Goal: Navigation & Orientation: Find specific page/section

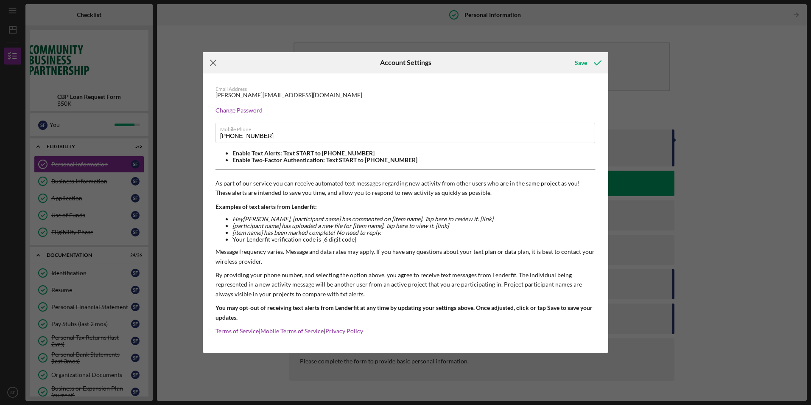
click at [211, 61] on icon "Icon/Menu Close" at bounding box center [213, 62] width 21 height 21
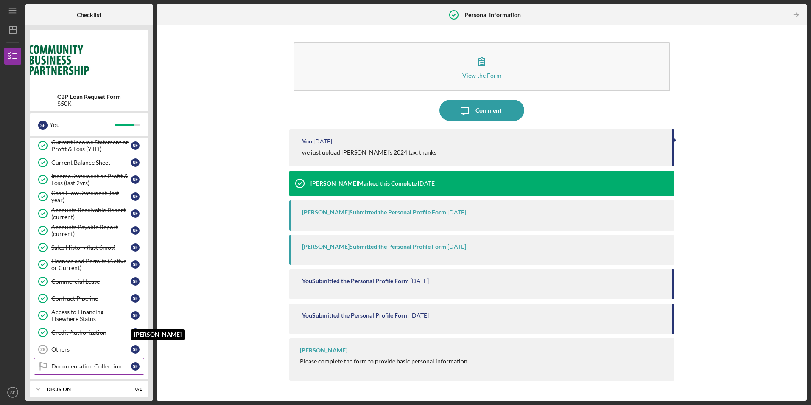
scroll to position [375, 0]
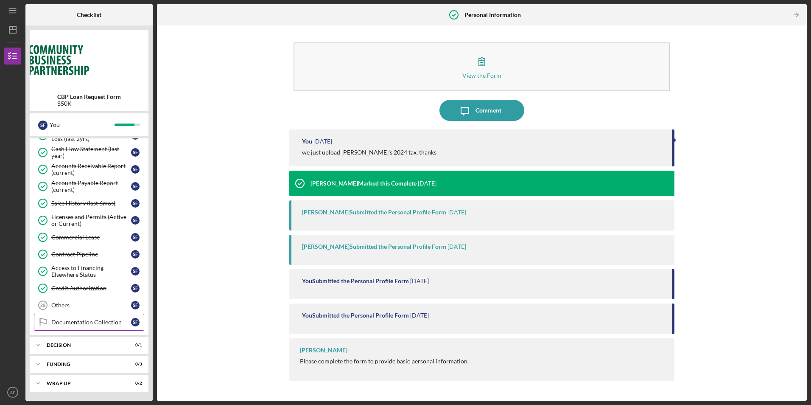
click at [56, 323] on div "Documentation Collection" at bounding box center [91, 322] width 80 height 7
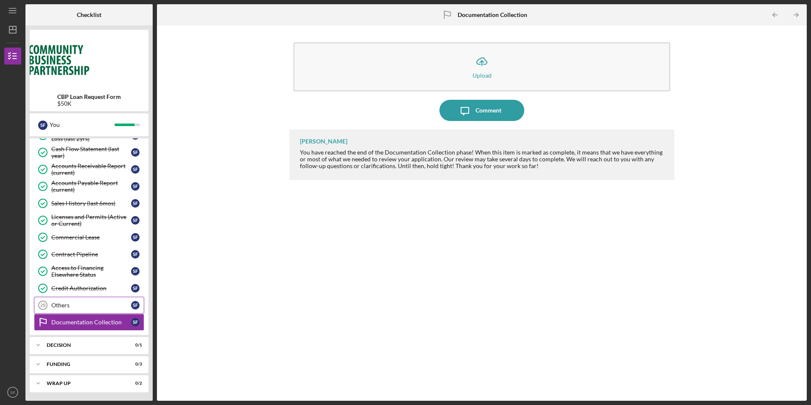
click at [58, 307] on div "Others" at bounding box center [91, 305] width 80 height 7
